Goal: Task Accomplishment & Management: Use online tool/utility

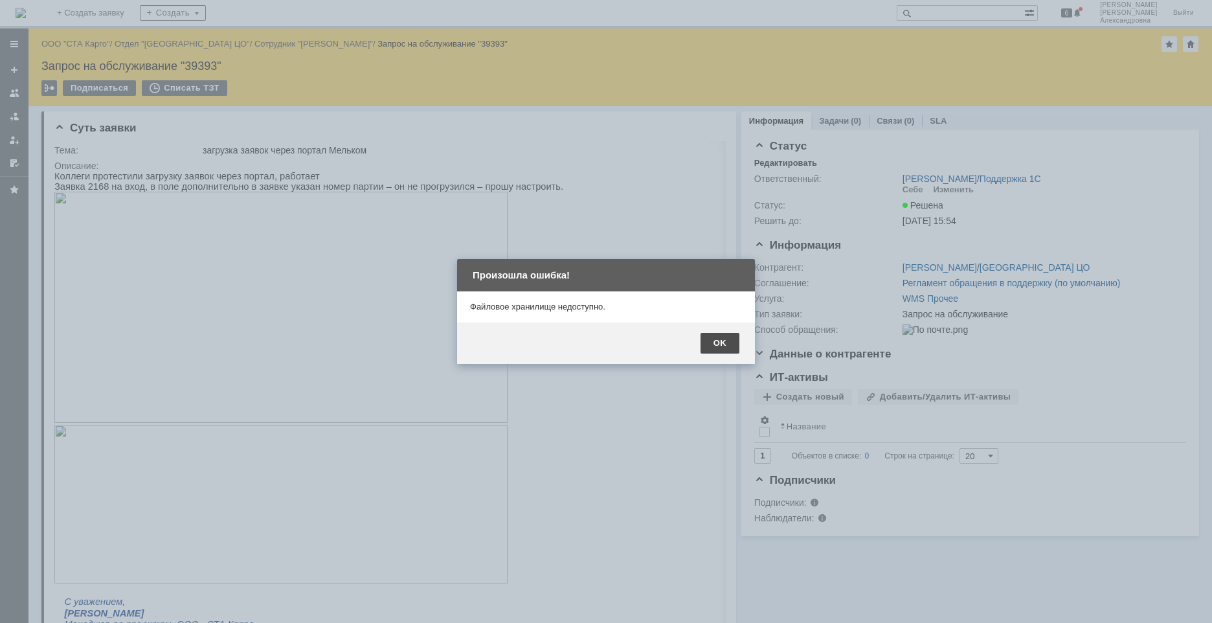
click at [718, 336] on div "OK" at bounding box center [719, 343] width 39 height 21
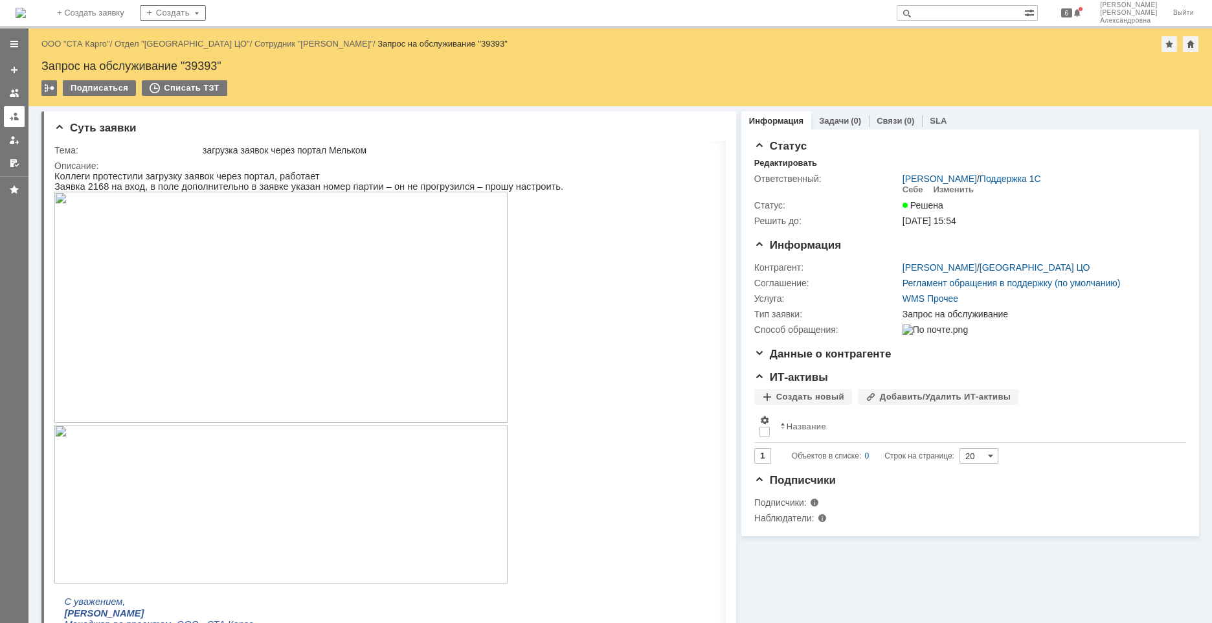
click at [17, 117] on div at bounding box center [14, 116] width 10 height 10
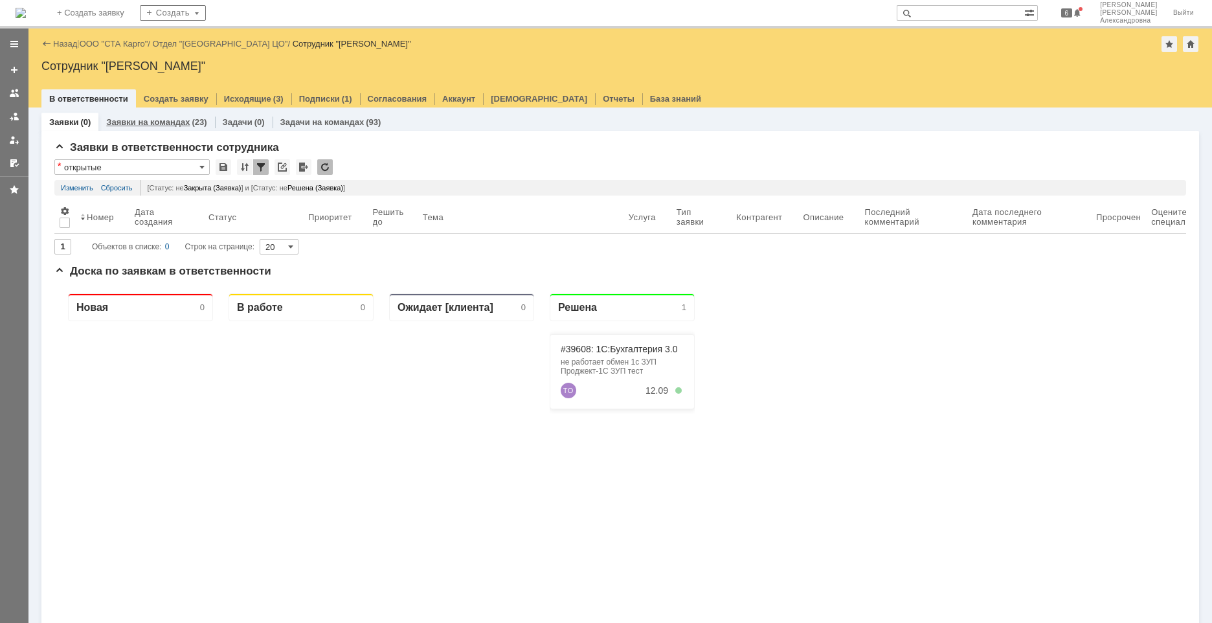
click at [159, 124] on link "Заявки на командах" at bounding box center [147, 122] width 83 height 10
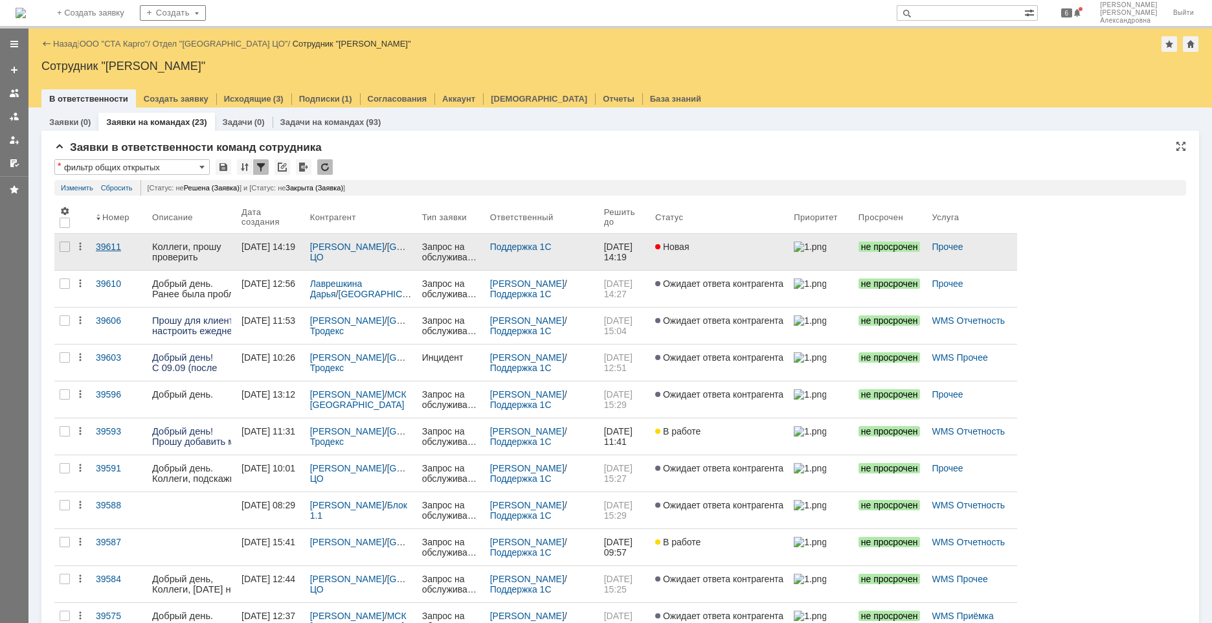
click at [112, 258] on link "39611" at bounding box center [119, 252] width 56 height 36
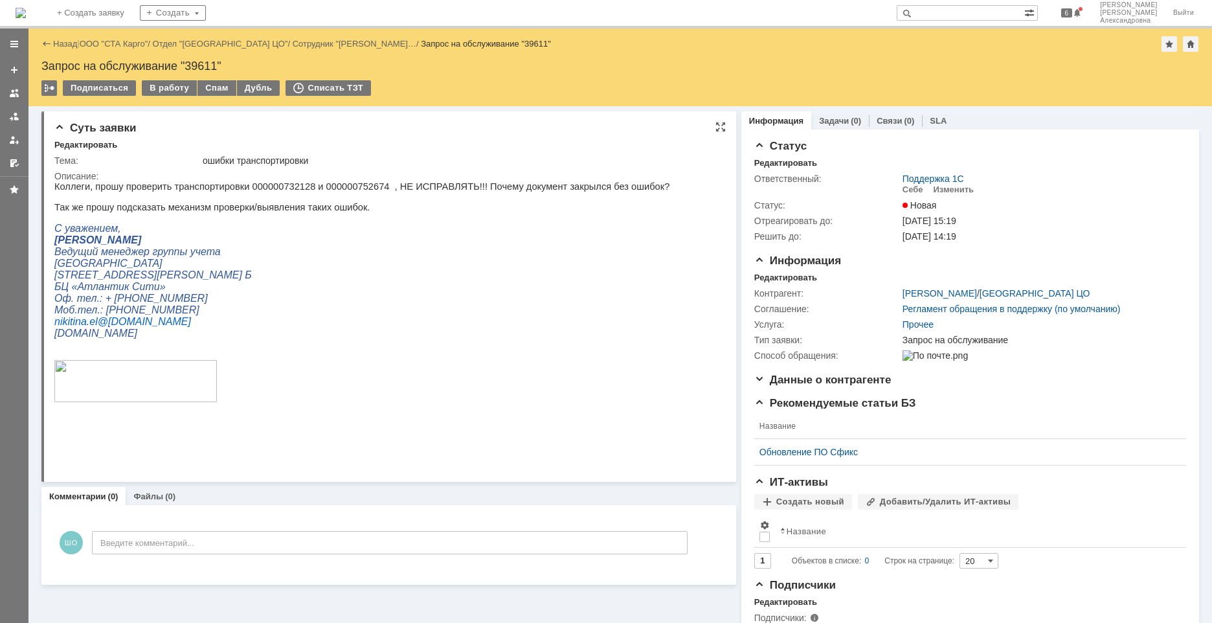
click at [337, 187] on p "Коллеги, прошу проверить транспортировки 000000732128 и 000000752674 , НЕ ИСПРА…" at bounding box center [361, 186] width 615 height 10
copy p "000000752674"
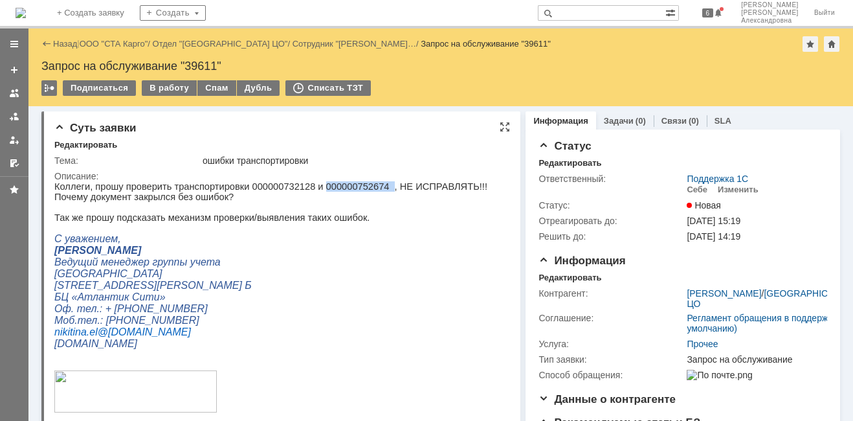
click at [332, 186] on p "Коллеги, прошу проверить транспортировки 000000732128 и 000000752674 , НЕ ИСПРА…" at bounding box center [276, 191] width 445 height 21
click at [348, 182] on p "Коллеги, прошу проверить транспортировки 000000732128 и 000000752674 , НЕ ИСПРА…" at bounding box center [276, 191] width 445 height 21
drag, startPoint x: 361, startPoint y: 188, endPoint x: 305, endPoint y: 183, distance: 56.5
click at [305, 183] on p "Коллеги, прошу проверить транспортировки 000000732128 и 000000752674 , НЕ ИСПРА…" at bounding box center [276, 191] width 445 height 21
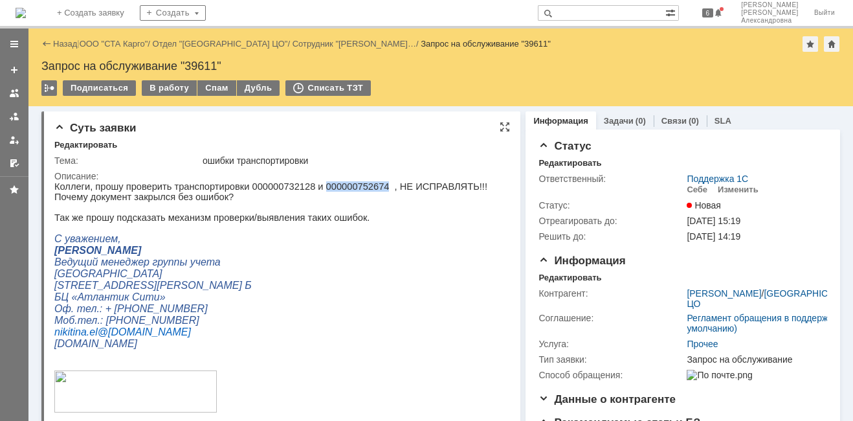
copy p "000000752674"
